Goal: Find specific page/section: Find specific page/section

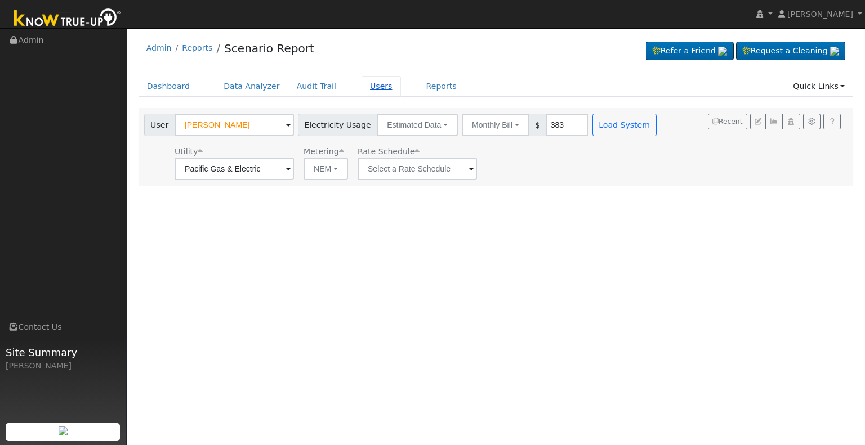
click at [364, 87] on link "Users" at bounding box center [381, 86] width 39 height 21
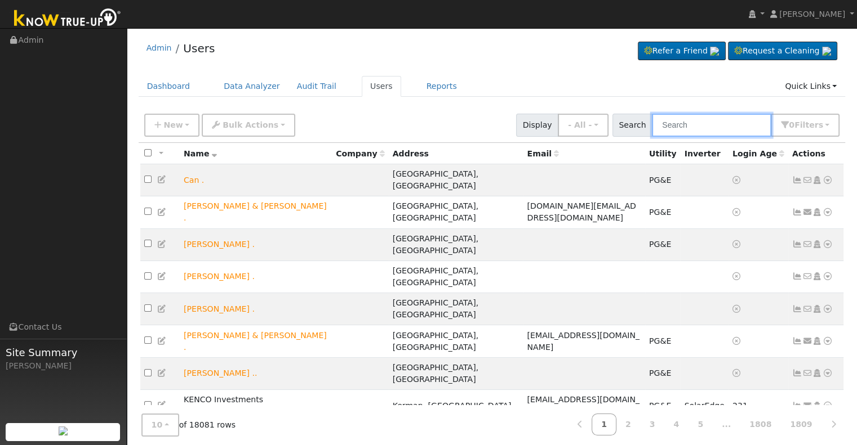
click at [682, 126] on input "text" at bounding box center [711, 125] width 119 height 23
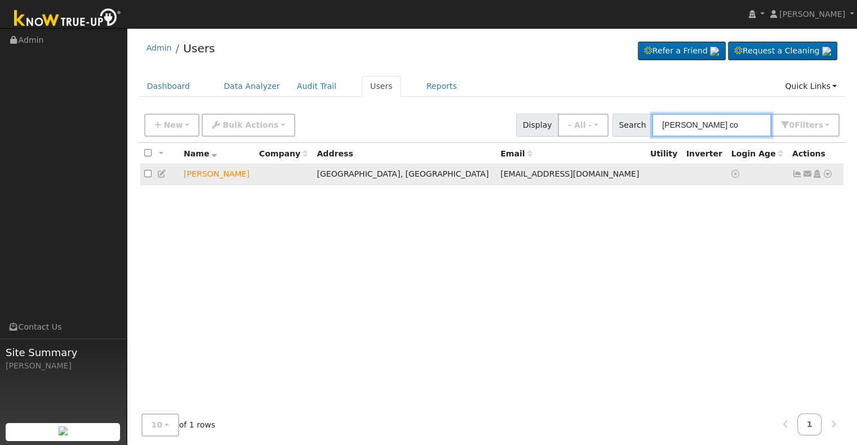
type input "nielsen co"
click at [817, 174] on icon at bounding box center [817, 174] width 10 height 8
